Goal: Transaction & Acquisition: Book appointment/travel/reservation

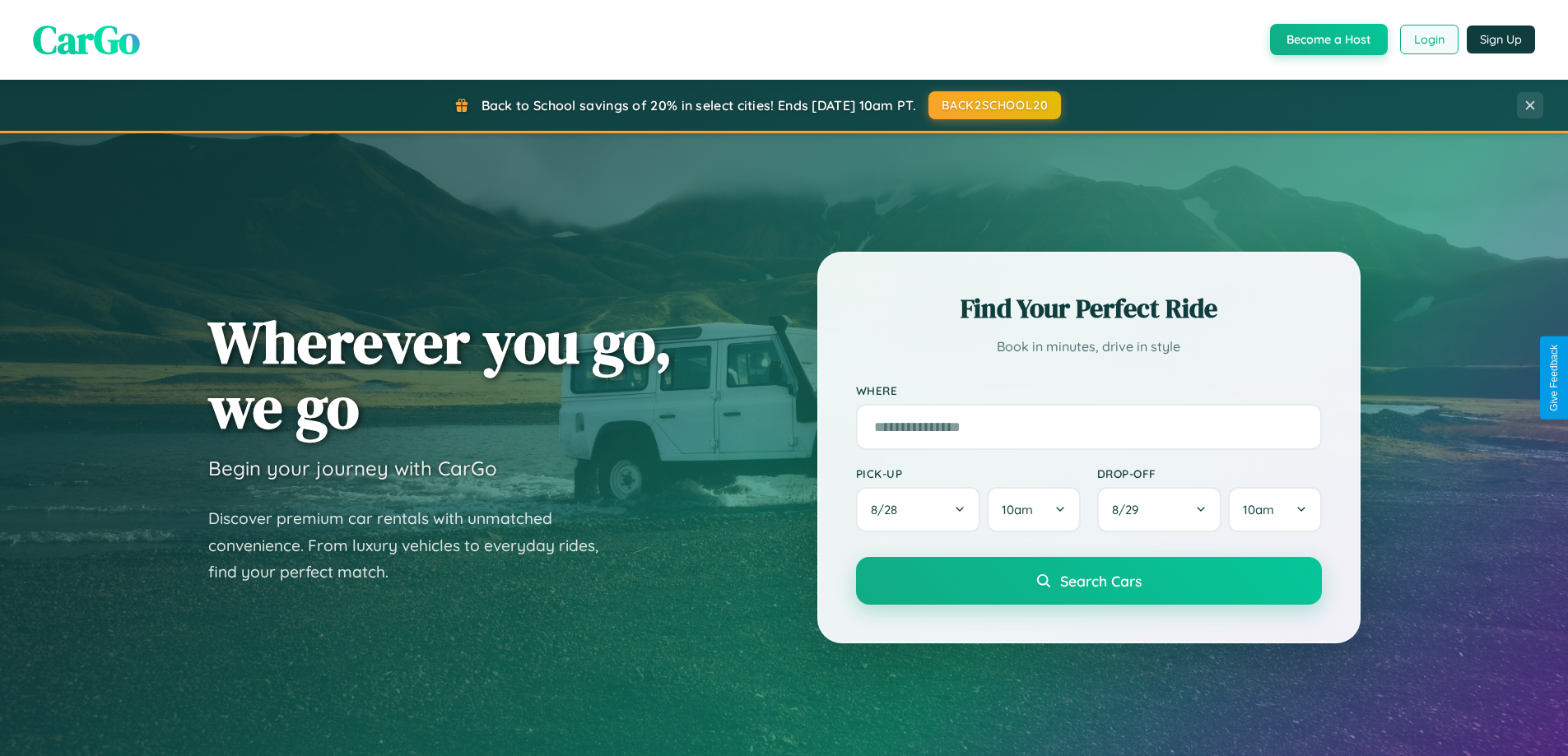
click at [1428, 40] on button "Login" at bounding box center [1429, 39] width 58 height 29
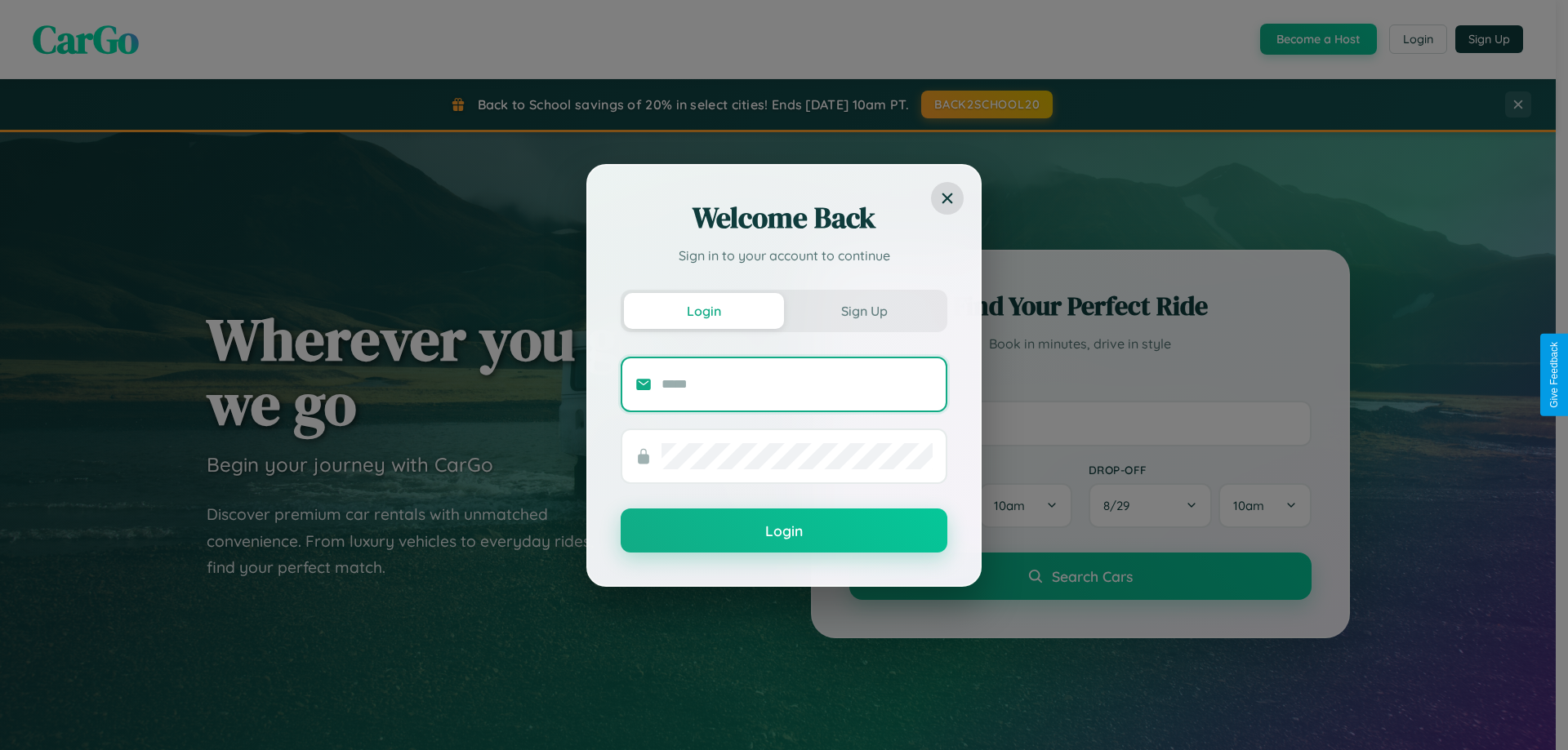
click at [797, 383] on input "text" at bounding box center [797, 384] width 271 height 26
type input "**********"
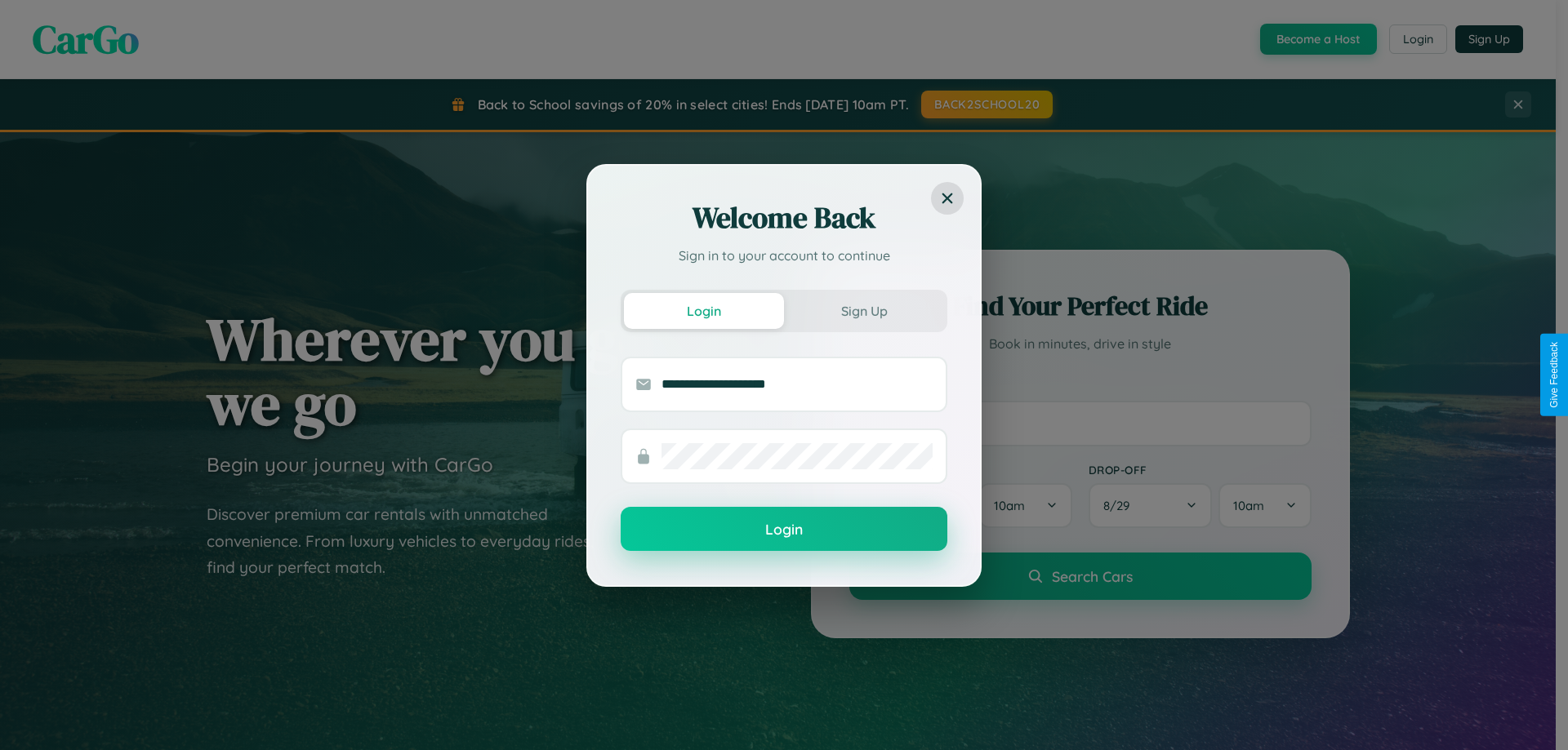
click at [784, 530] on button "Login" at bounding box center [784, 529] width 327 height 44
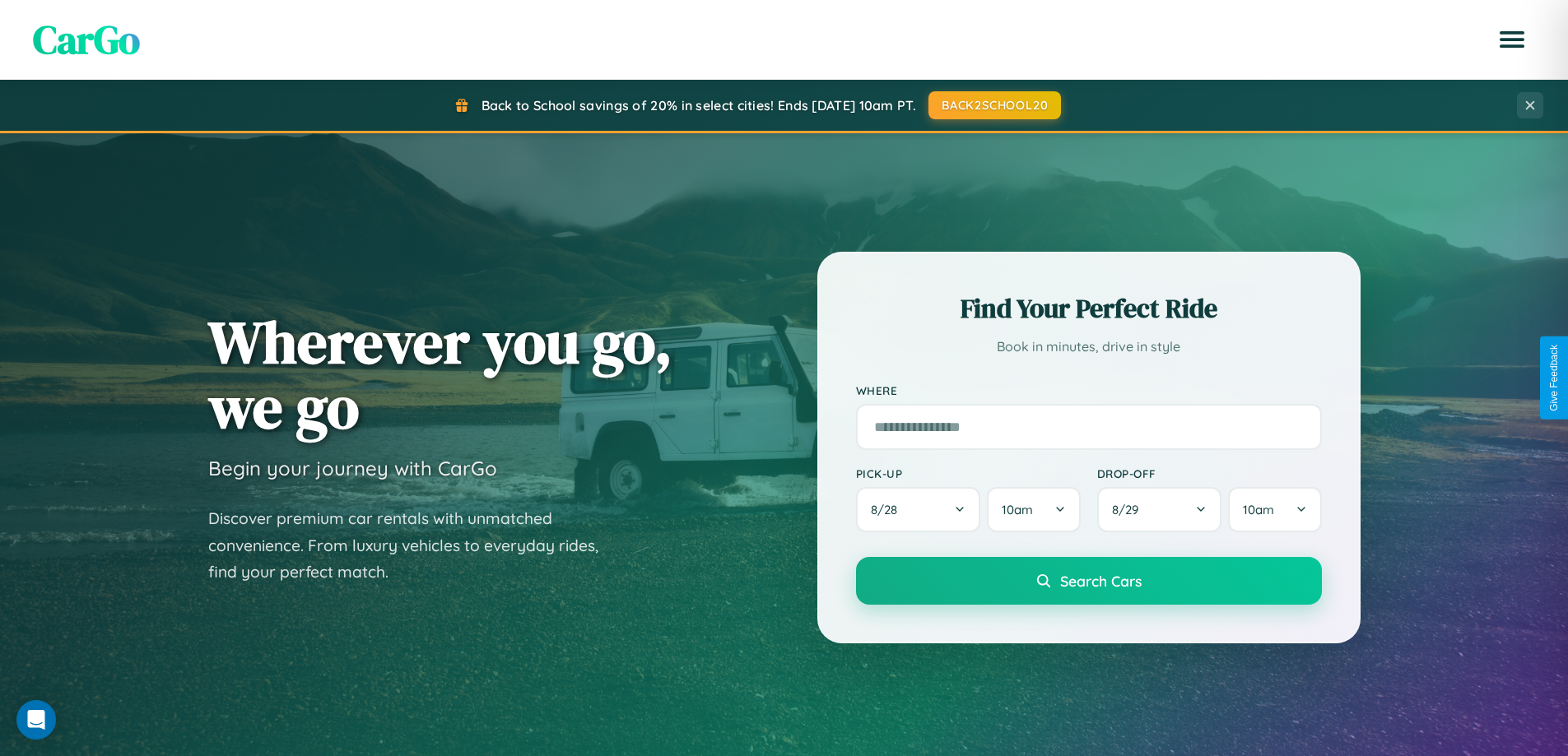
scroll to position [710, 0]
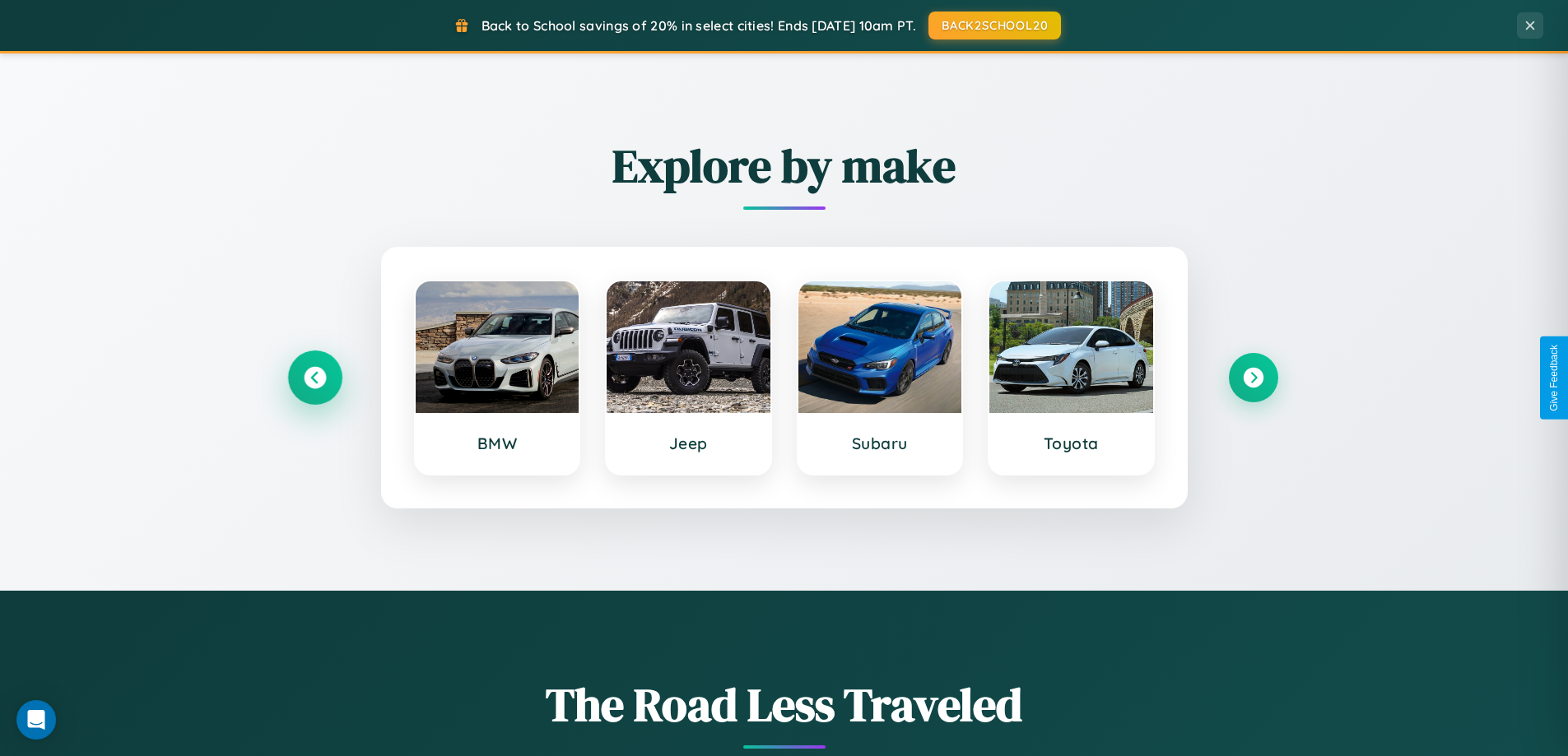
click at [314, 378] on icon at bounding box center [315, 378] width 22 height 22
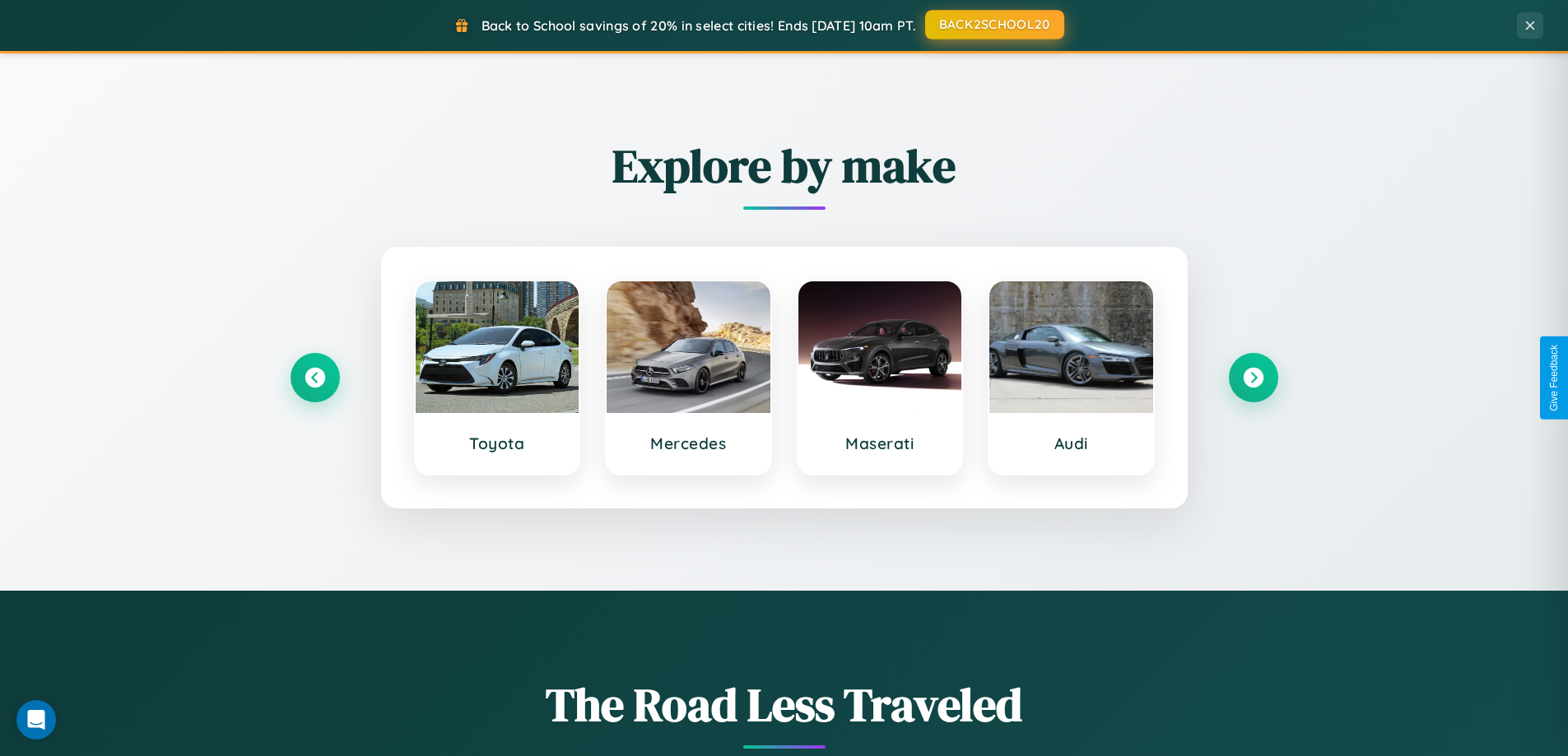
click at [994, 24] on button "BACK2SCHOOL20" at bounding box center [995, 24] width 139 height 29
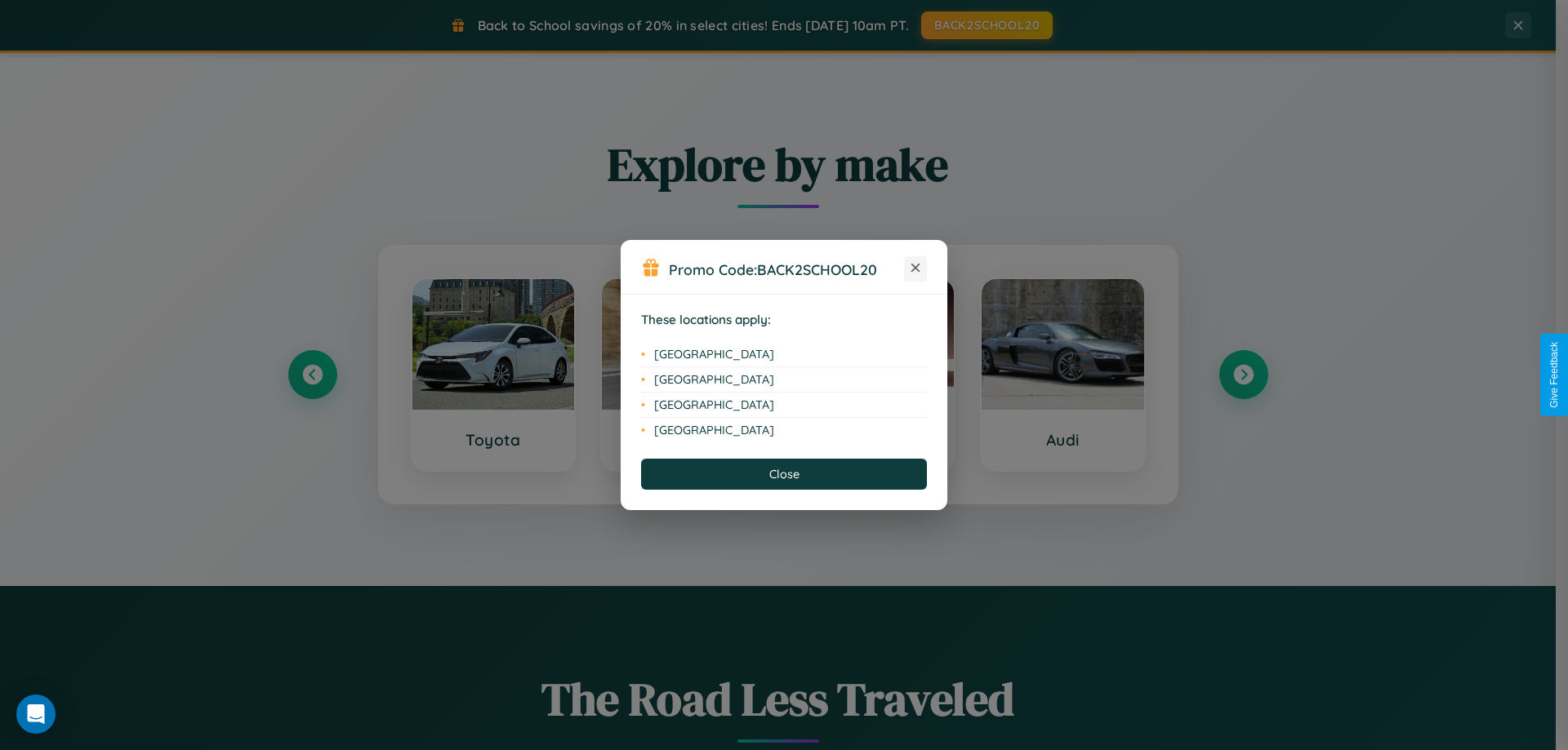
click at [916, 269] on icon at bounding box center [916, 268] width 9 height 9
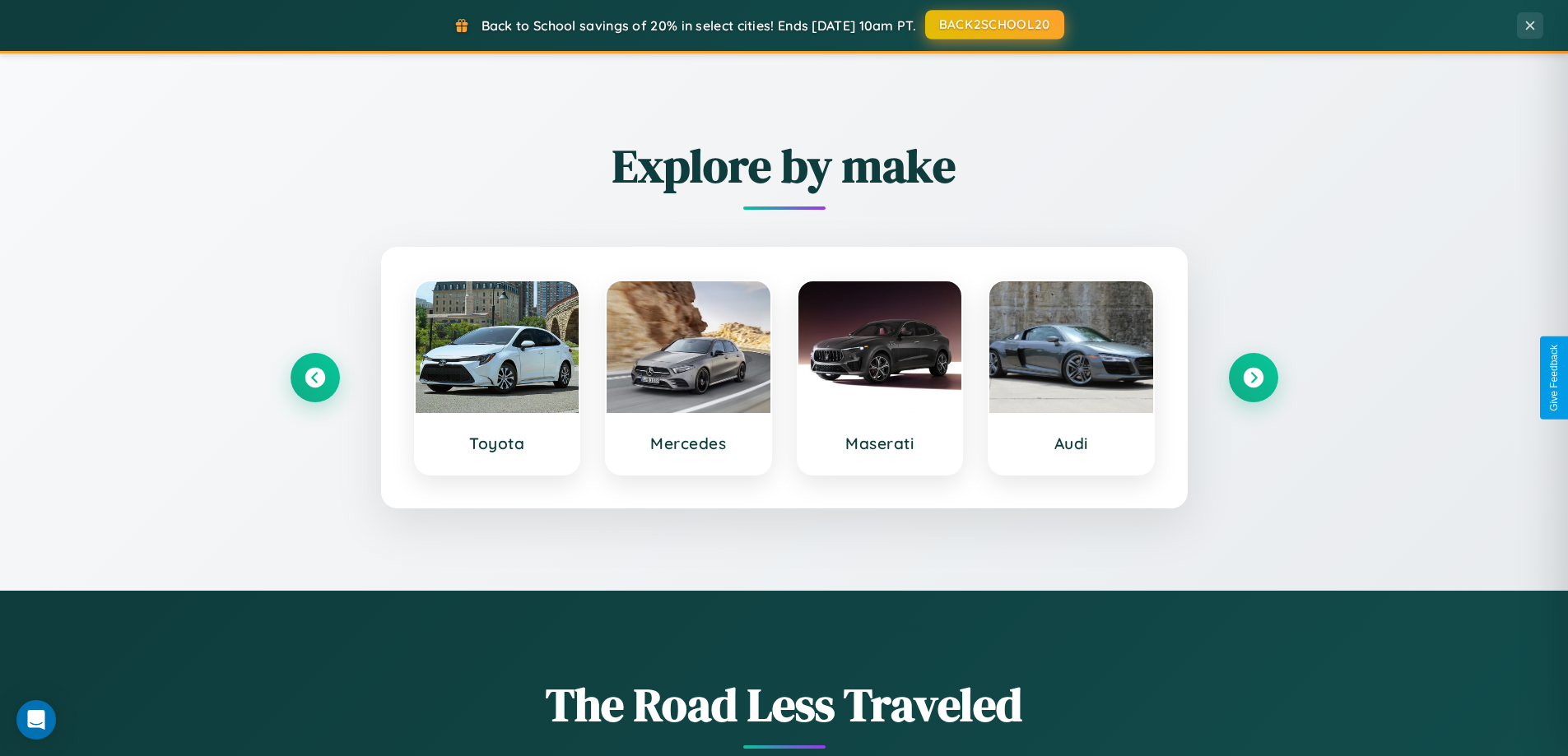
click at [994, 24] on button "BACK2SCHOOL20" at bounding box center [995, 24] width 139 height 29
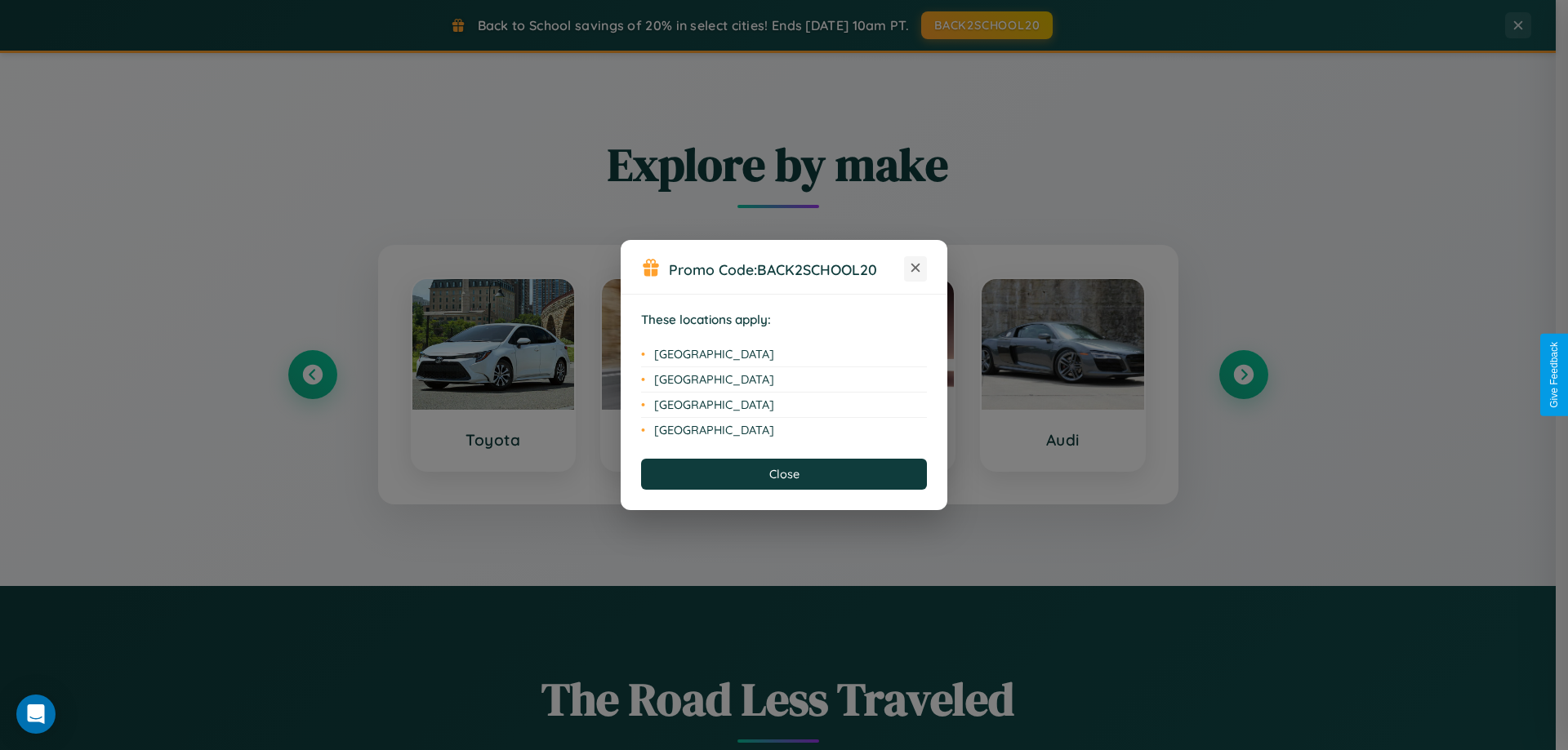
click at [916, 269] on icon at bounding box center [916, 268] width 9 height 9
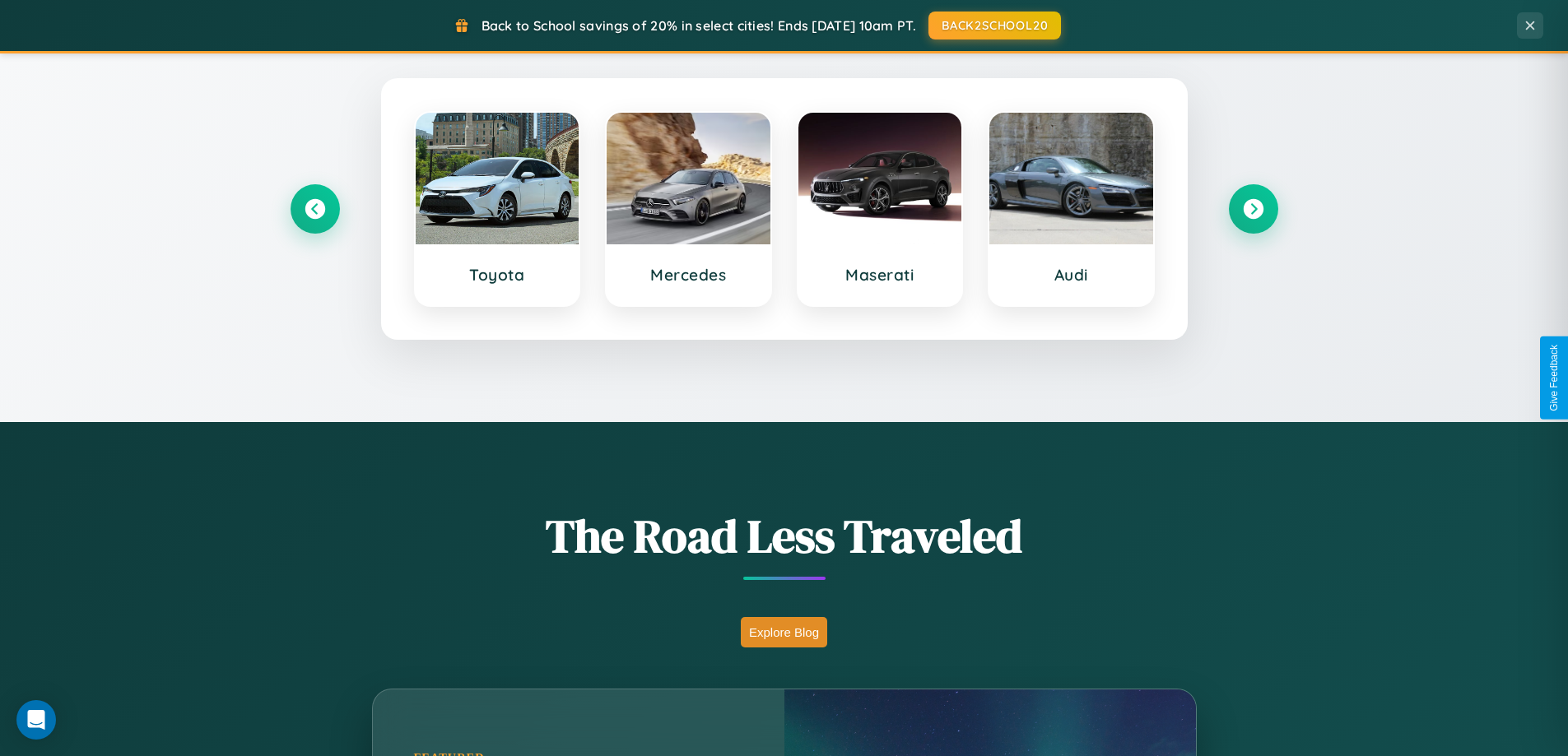
scroll to position [1132, 0]
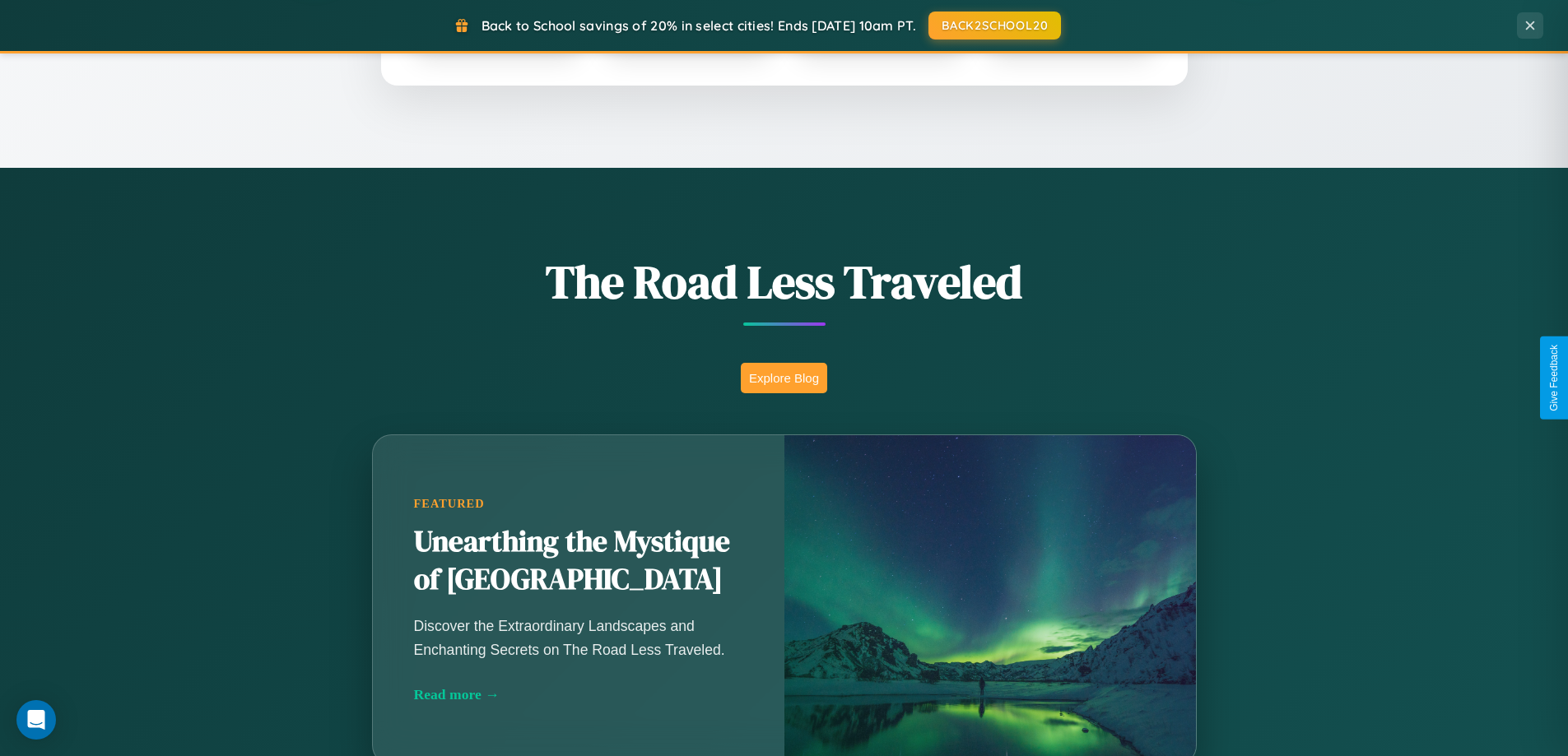
click at [784, 378] on button "Explore Blog" at bounding box center [784, 378] width 87 height 30
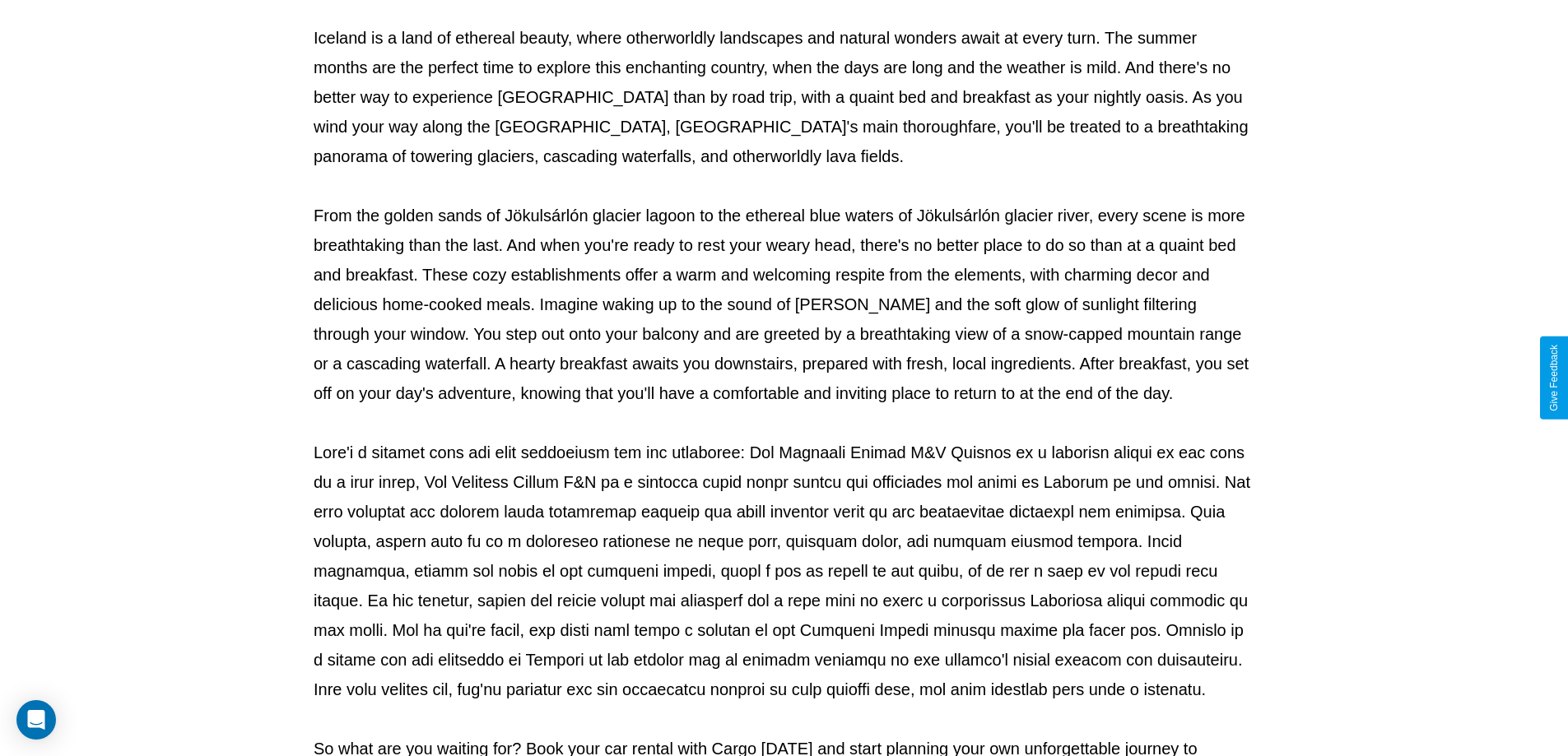
scroll to position [532, 0]
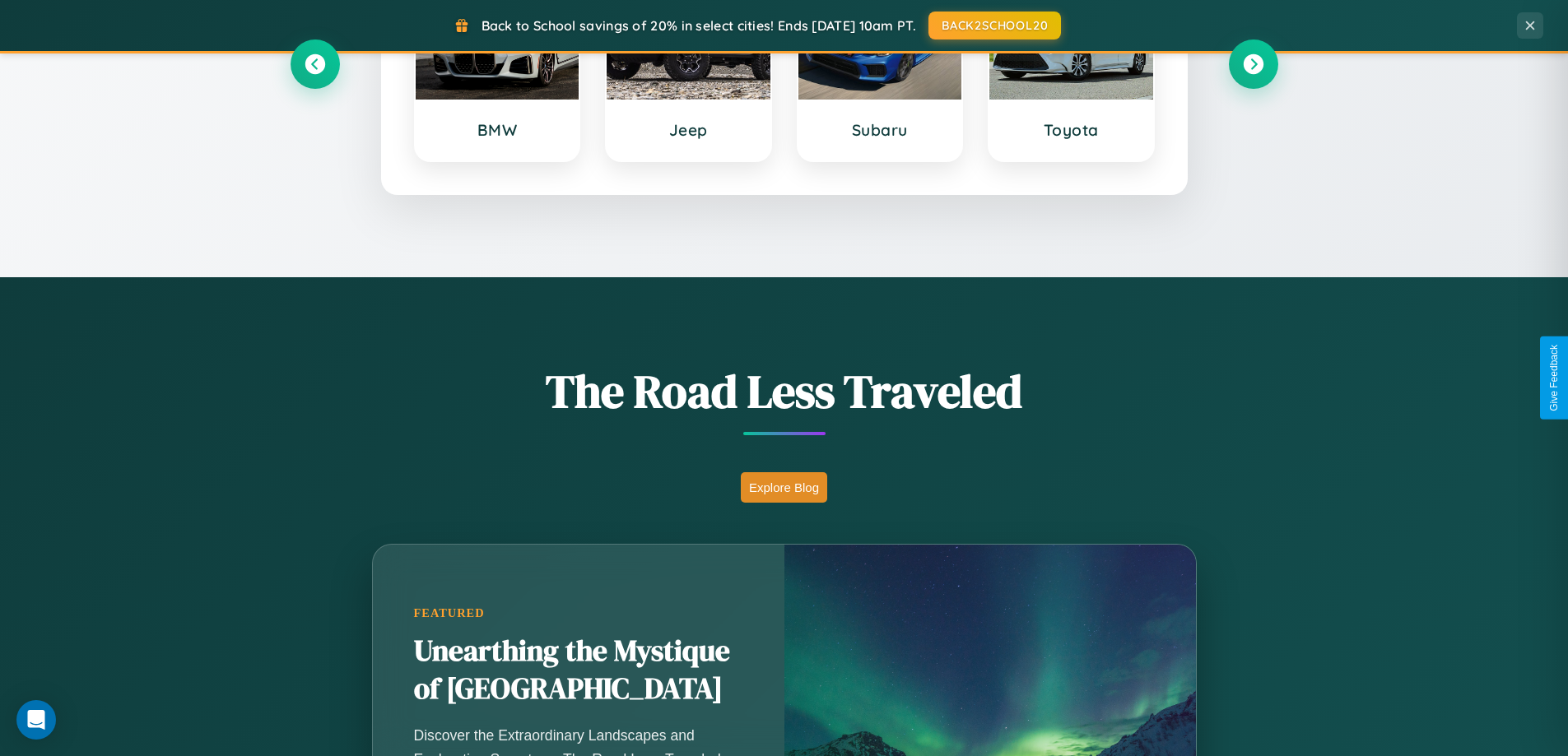
scroll to position [710, 0]
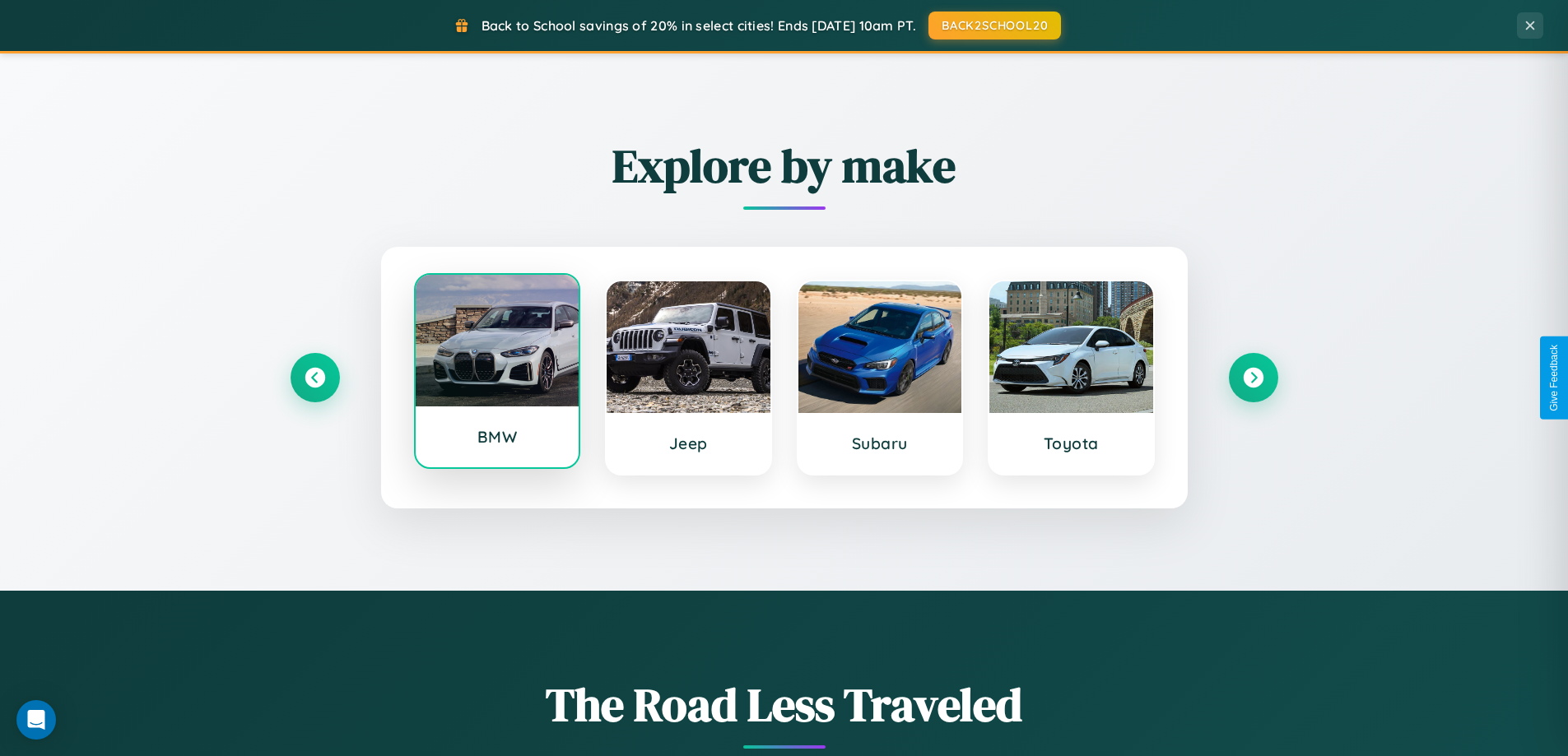
click at [496, 376] on div at bounding box center [498, 340] width 164 height 131
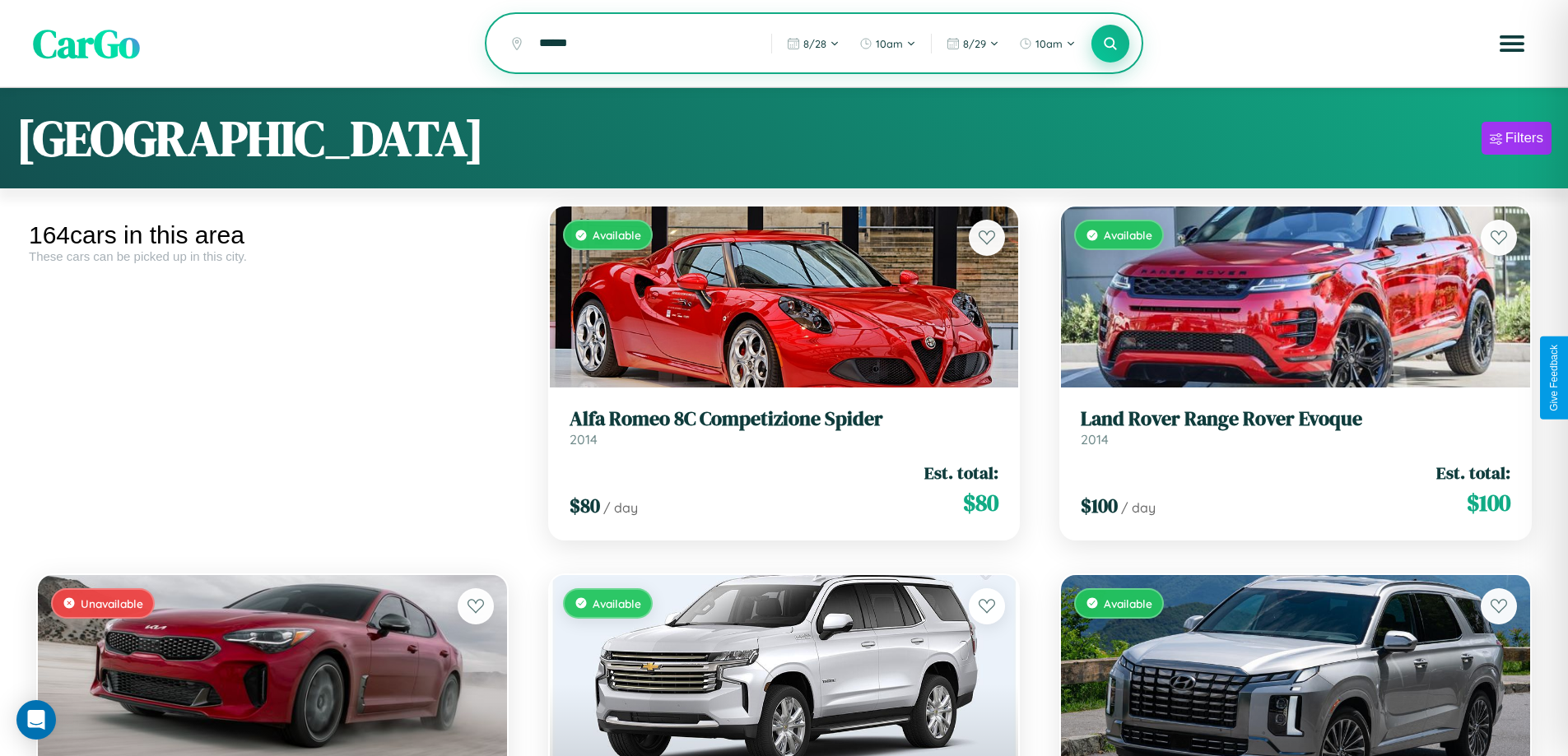
click at [1111, 45] on icon at bounding box center [1111, 43] width 16 height 16
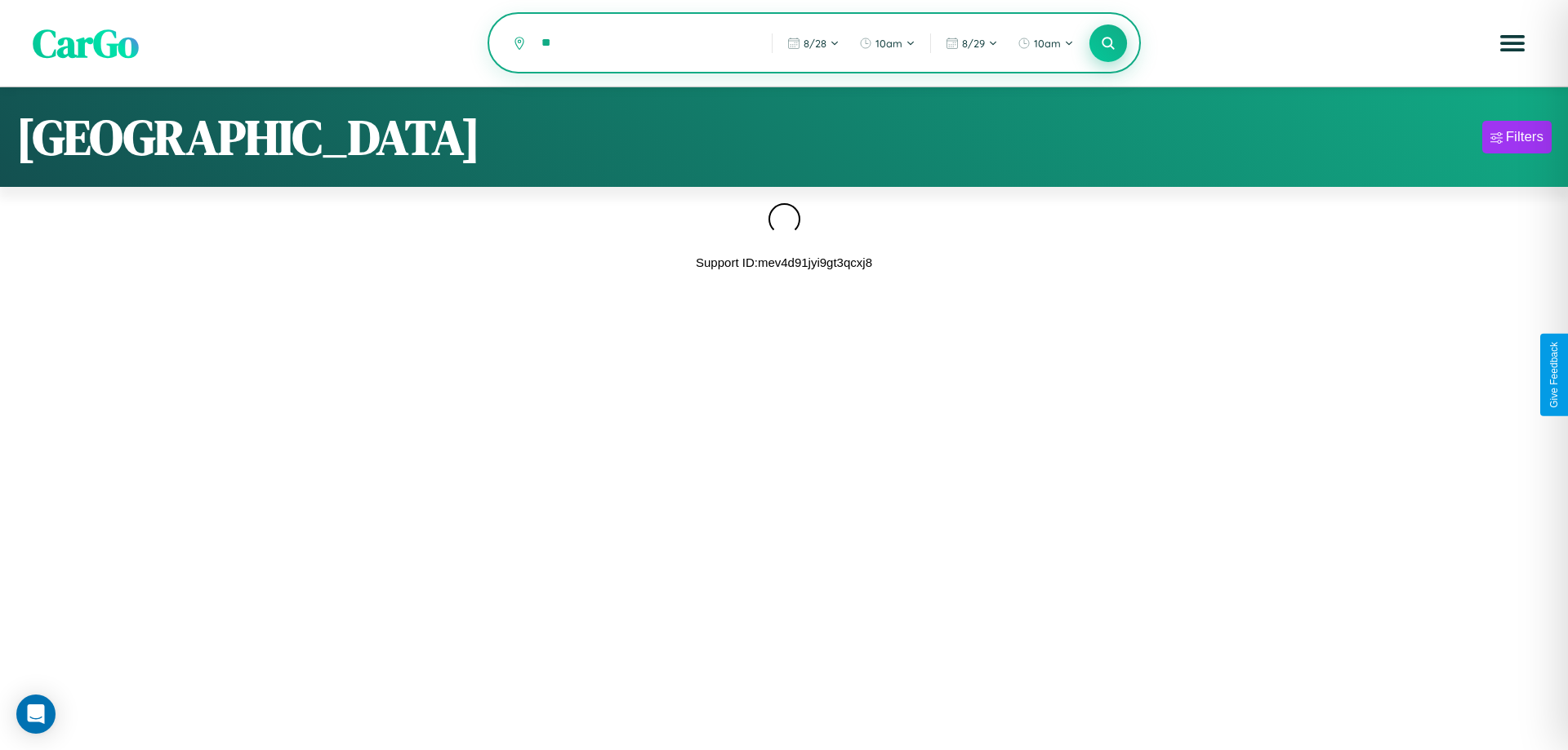
type input "*"
type input "*********"
click at [1108, 44] on icon at bounding box center [1108, 43] width 16 height 16
